Goal: Obtain resource: Obtain resource

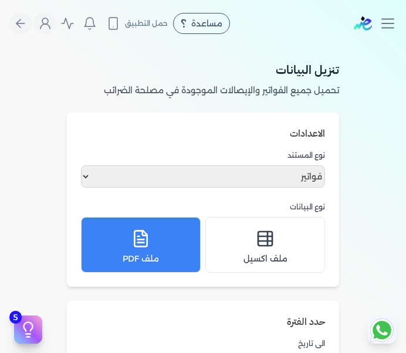
select select "invoices"
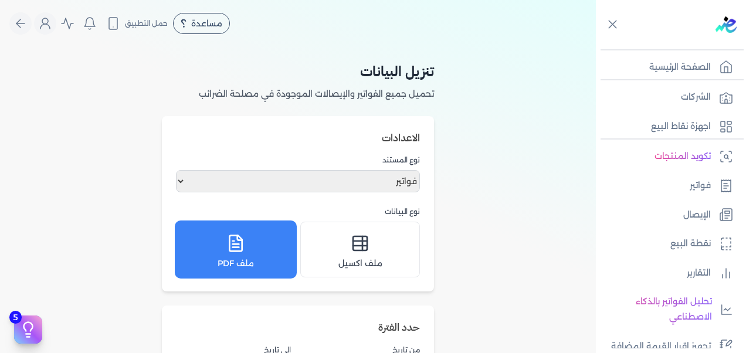
click at [252, 249] on div "ملف PDF" at bounding box center [235, 249] width 104 height 40
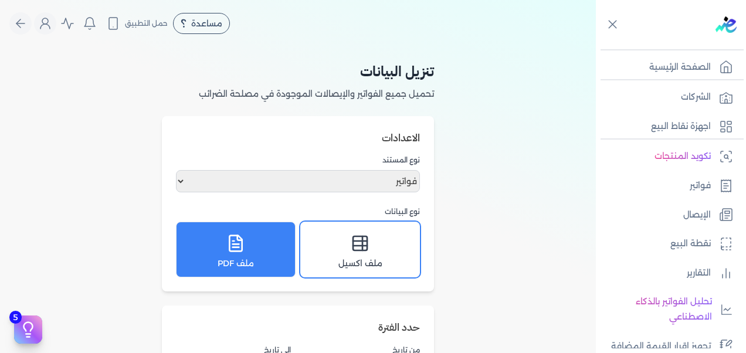
click at [360, 246] on icon at bounding box center [360, 246] width 14 height 0
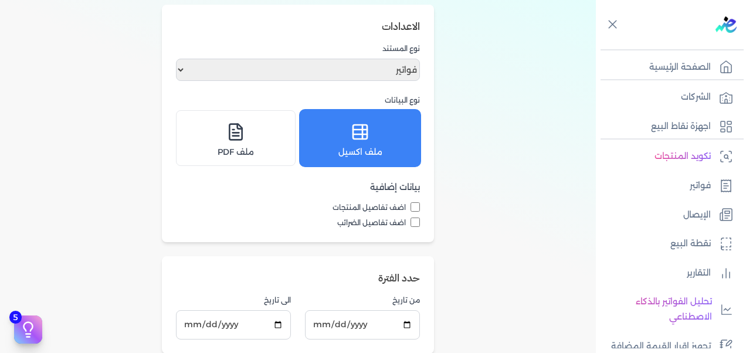
scroll to position [176, 0]
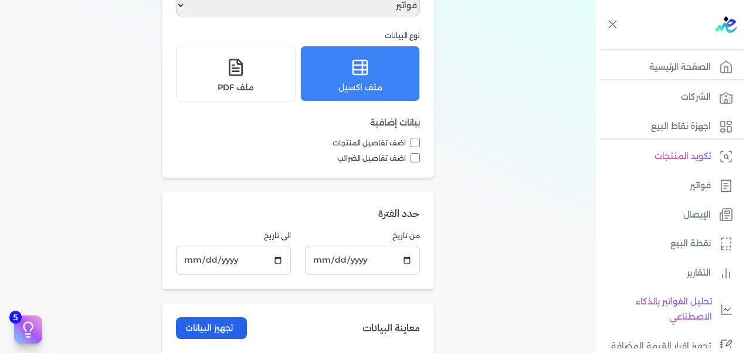
click at [405, 141] on input "اضف تفاصيل المنتجات" at bounding box center [414, 142] width 9 height 9
checkbox input "true"
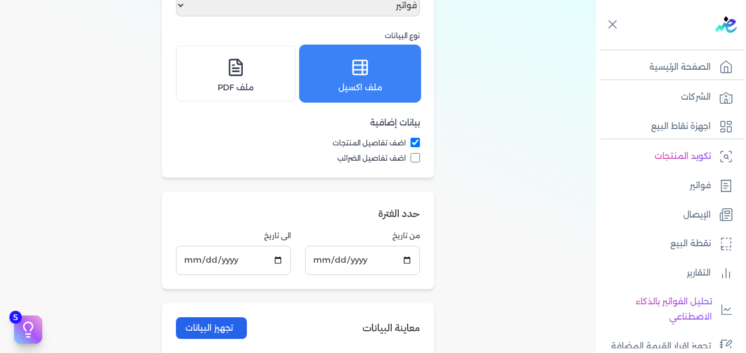
click at [382, 60] on div "ملف اكسيل" at bounding box center [360, 73] width 104 height 40
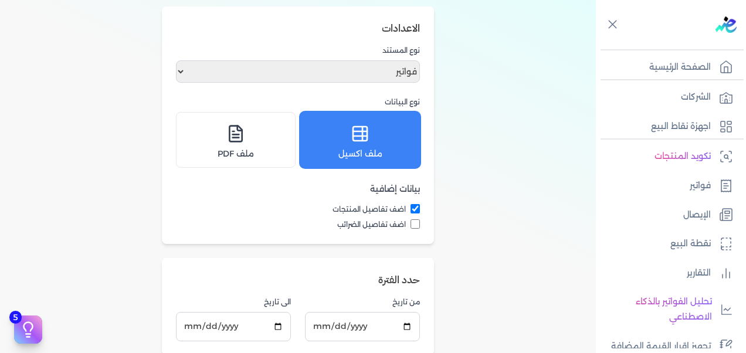
scroll to position [0, 0]
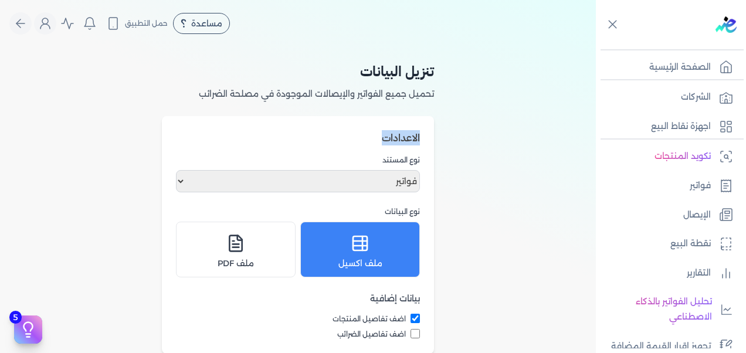
drag, startPoint x: 381, startPoint y: 137, endPoint x: 427, endPoint y: 137, distance: 46.3
click at [405, 137] on div "الاعدادات نوع المستند اختار نوع المستند فواتير الإيصالات نوع البيانات ملف اكسيل…" at bounding box center [298, 234] width 272 height 237
drag, startPoint x: 427, startPoint y: 137, endPoint x: 431, endPoint y: 164, distance: 26.7
click at [405, 164] on div "الاعدادات نوع المستند اختار نوع المستند فواتير الإيصالات نوع البيانات ملف اكسيل…" at bounding box center [298, 234] width 272 height 237
drag, startPoint x: 380, startPoint y: 160, endPoint x: 421, endPoint y: 160, distance: 40.5
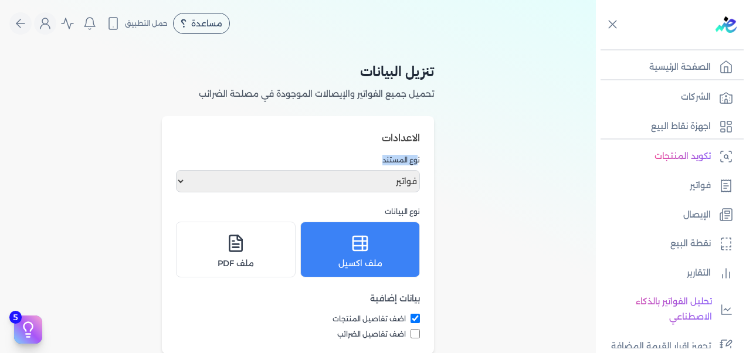
click at [405, 160] on label "نوع المستند" at bounding box center [298, 160] width 244 height 11
drag, startPoint x: 421, startPoint y: 160, endPoint x: 428, endPoint y: 178, distance: 19.5
click at [405, 178] on div "الاعدادات نوع المستند اختار نوع المستند فواتير الإيصالات نوع البيانات ملف اكسيل…" at bounding box center [298, 234] width 272 height 237
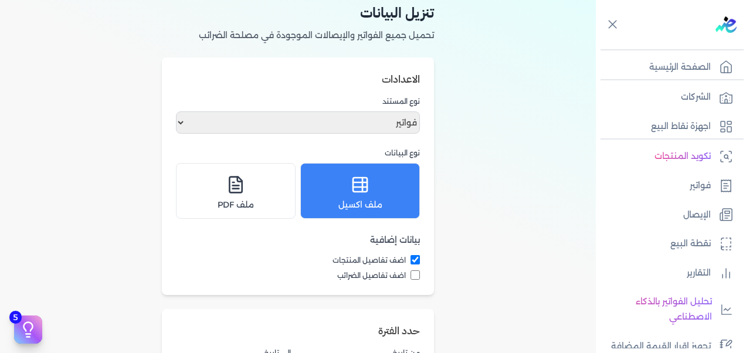
scroll to position [117, 0]
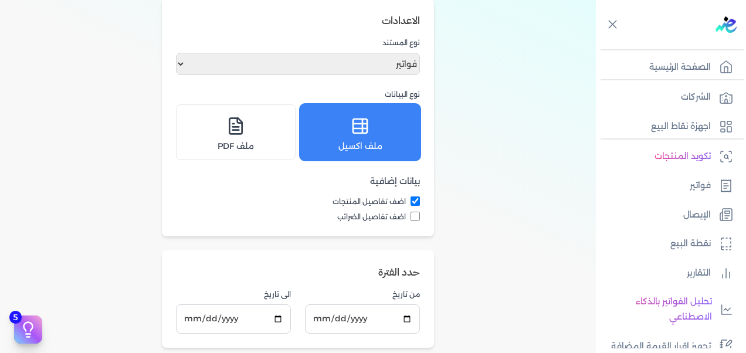
click at [343, 132] on div "ملف اكسيل" at bounding box center [360, 132] width 104 height 40
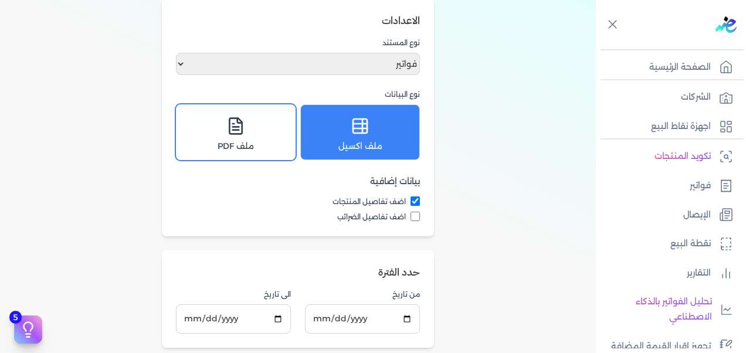
click at [229, 134] on icon at bounding box center [235, 126] width 19 height 19
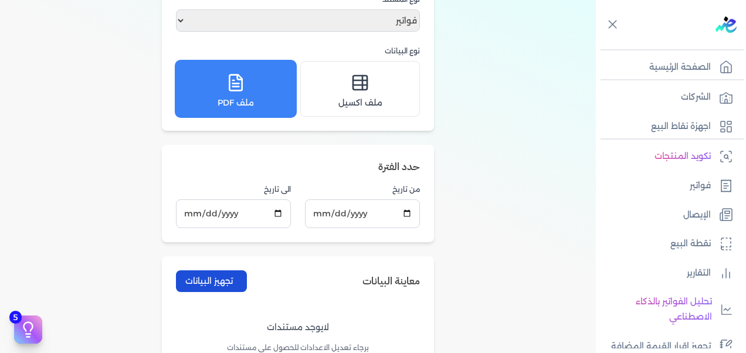
scroll to position [176, 0]
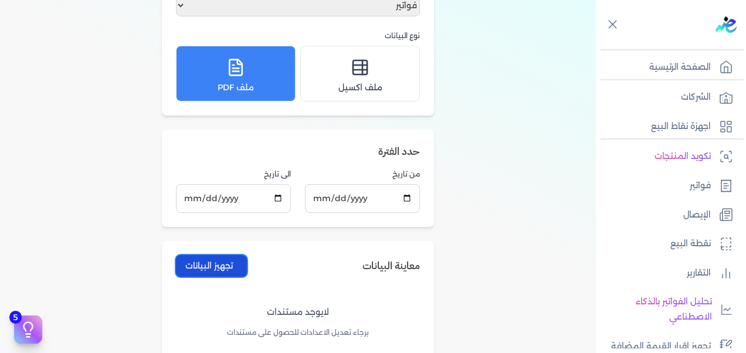
click at [220, 267] on button "تجهيز البيانات" at bounding box center [211, 266] width 71 height 22
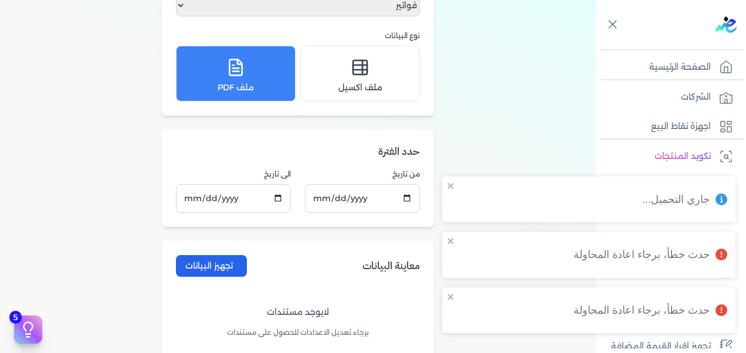
click at [405, 254] on div "حدث خطأ، برجاء اعادة المحاولة" at bounding box center [641, 254] width 136 height 15
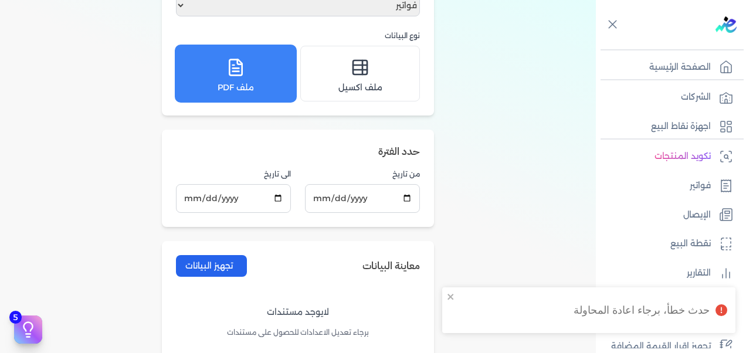
click at [217, 84] on div "ملف PDF" at bounding box center [235, 73] width 104 height 40
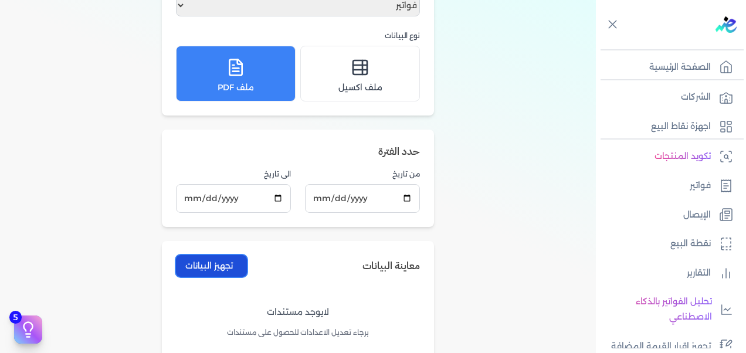
click at [220, 265] on button "تجهيز البيانات" at bounding box center [211, 266] width 71 height 22
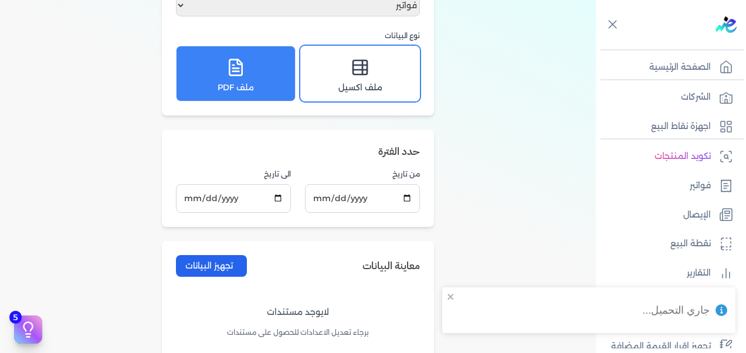
click at [344, 85] on span "ملف اكسيل" at bounding box center [360, 87] width 44 height 12
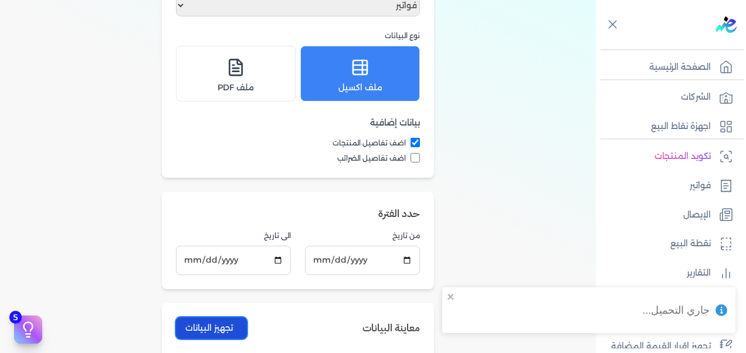
click at [223, 320] on button "تجهيز البيانات" at bounding box center [211, 328] width 71 height 22
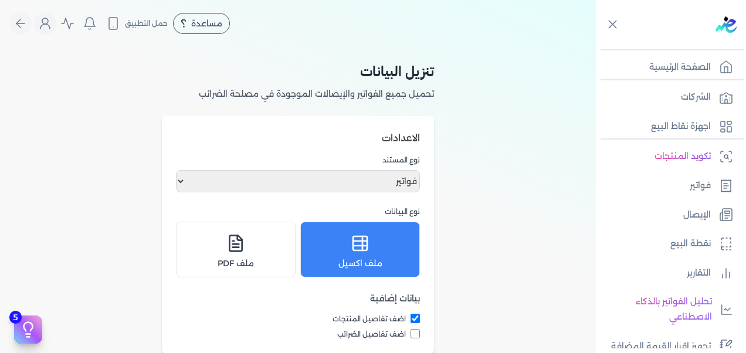
scroll to position [59, 0]
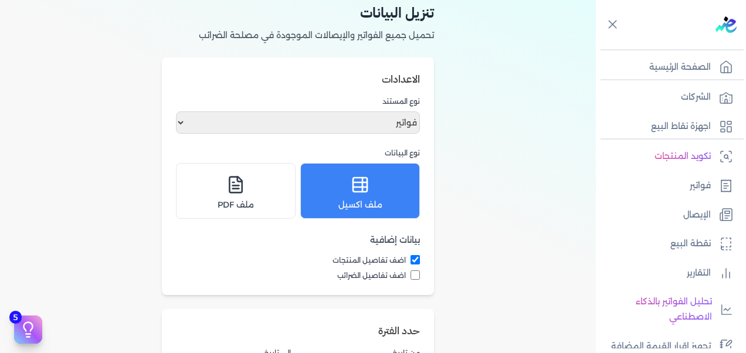
click at [405, 272] on input "اضف تفاصيل الضرائب" at bounding box center [414, 274] width 9 height 9
checkbox input "true"
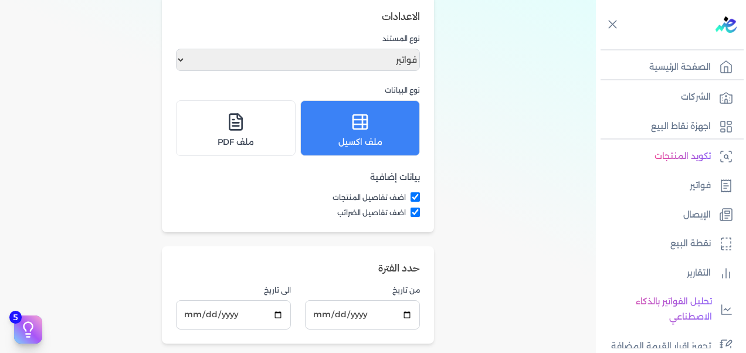
scroll to position [235, 0]
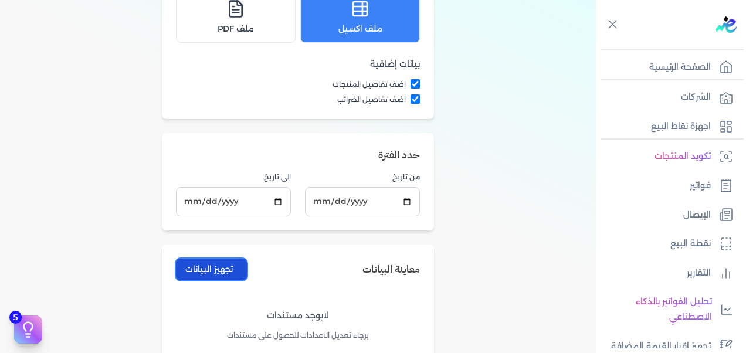
click at [227, 267] on button "تجهيز البيانات" at bounding box center [211, 270] width 71 height 22
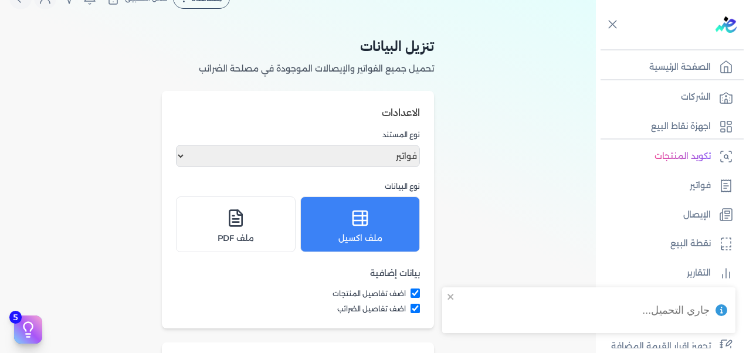
scroll to position [0, 0]
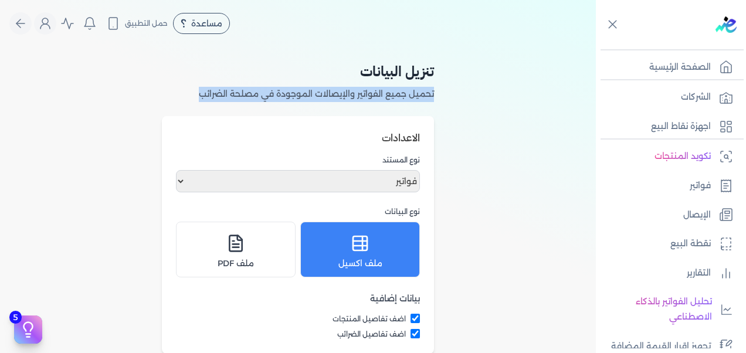
drag, startPoint x: 436, startPoint y: 93, endPoint x: 196, endPoint y: 97, distance: 240.4
drag, startPoint x: 196, startPoint y: 97, endPoint x: 158, endPoint y: 130, distance: 50.2
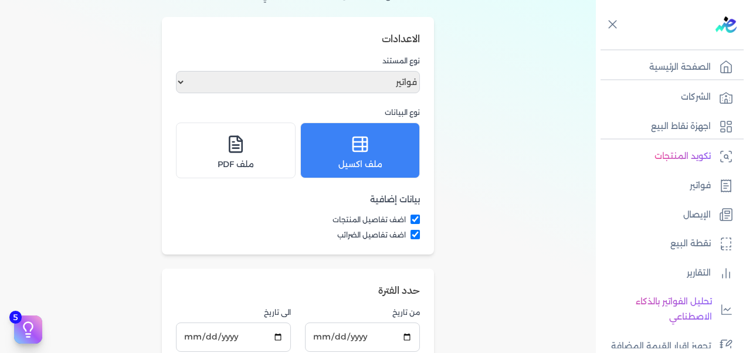
scroll to position [117, 0]
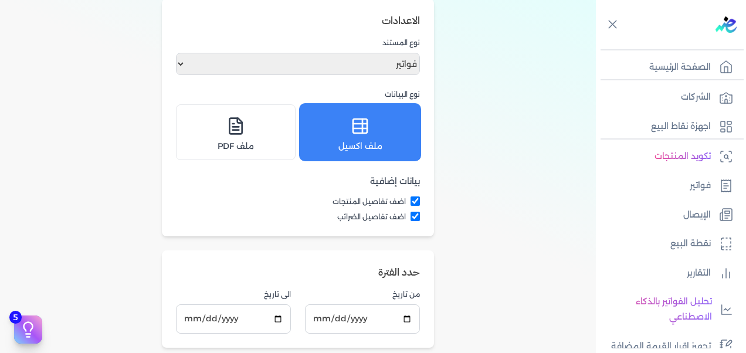
click at [352, 138] on div "ملف اكسيل" at bounding box center [360, 132] width 104 height 40
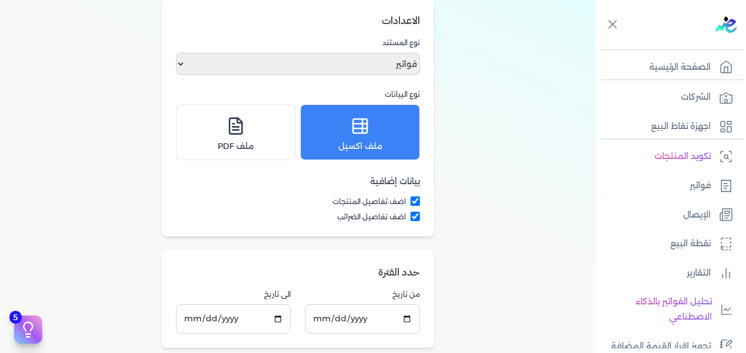
click at [405, 297] on div "تنزيل البيانات تحميل جميع الفواتير والإيصالات الموجودة في مصلحة الضرائب الاعداد…" at bounding box center [298, 256] width 596 height 653
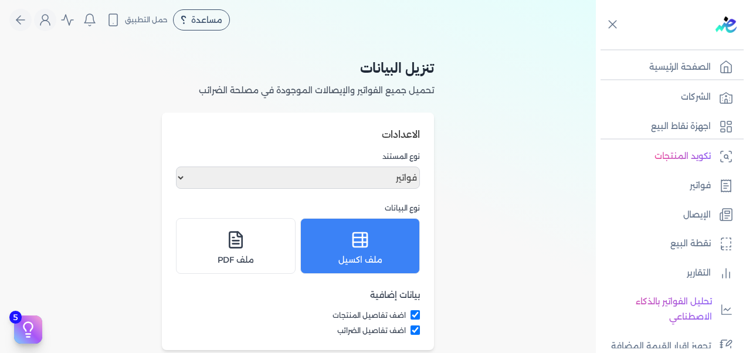
scroll to position [0, 0]
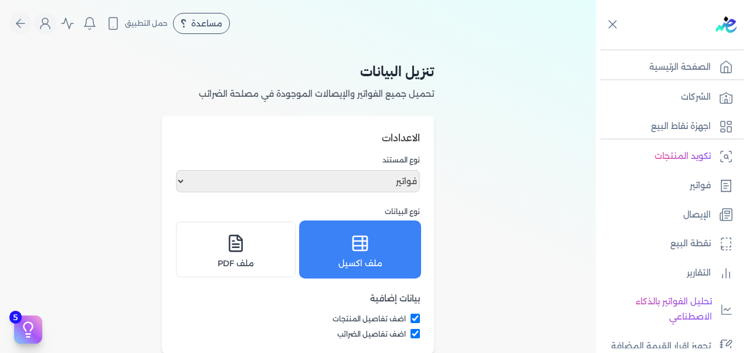
click at [367, 259] on span "ملف اكسيل" at bounding box center [360, 263] width 44 height 12
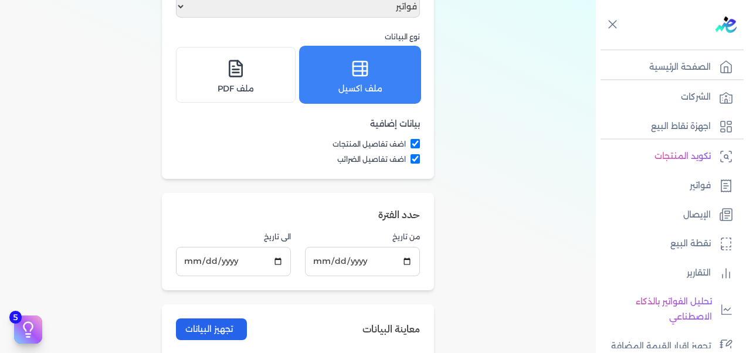
scroll to position [235, 0]
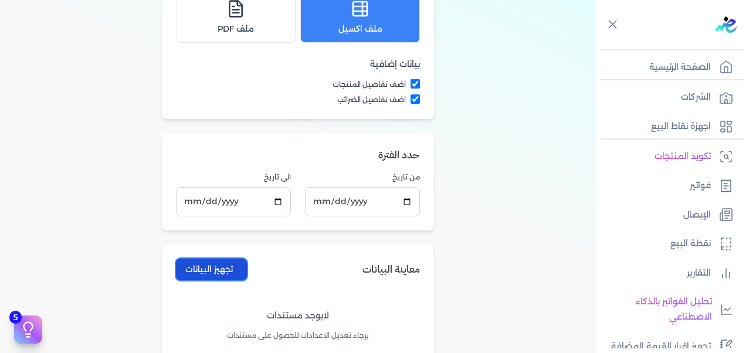
click at [229, 267] on button "تجهيز البيانات" at bounding box center [211, 270] width 71 height 22
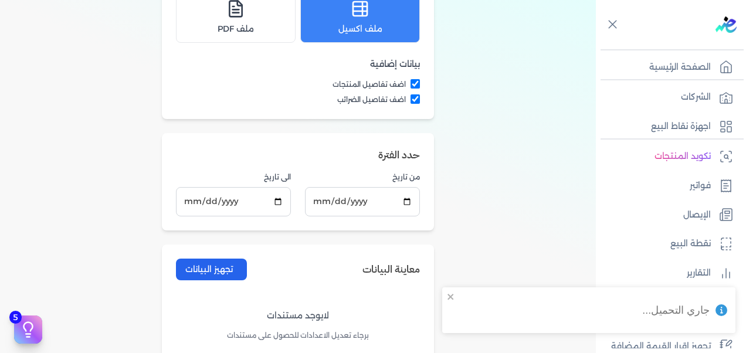
click at [405, 294] on div "جاري التحميل..." at bounding box center [588, 310] width 293 height 46
